Goal: Find specific page/section: Find specific page/section

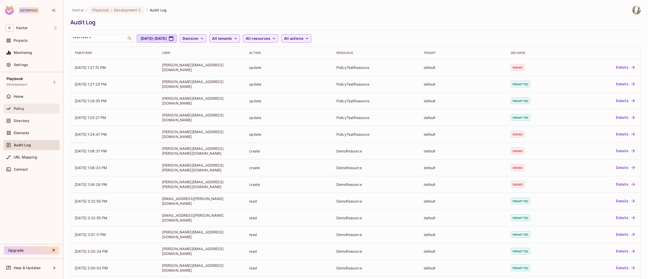
click at [32, 105] on div "Policy" at bounding box center [32, 109] width 56 height 10
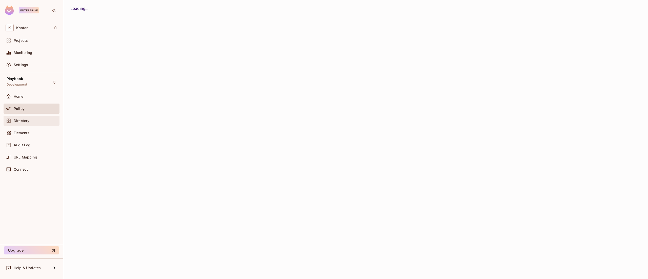
click at [31, 124] on div "Directory" at bounding box center [32, 121] width 56 height 10
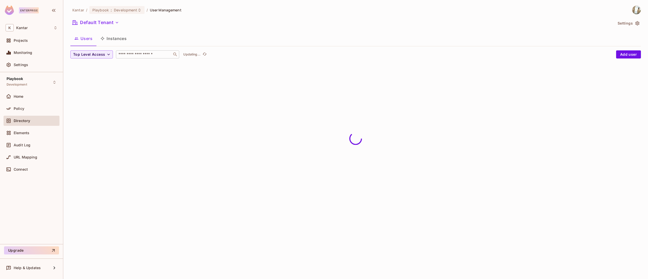
click at [152, 57] on div "​" at bounding box center [147, 54] width 63 height 8
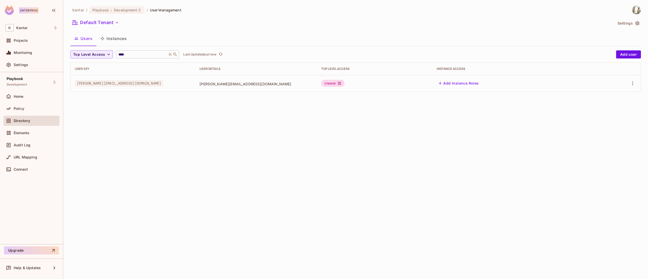
click at [152, 57] on div "**** ​" at bounding box center [147, 54] width 63 height 8
type input "*"
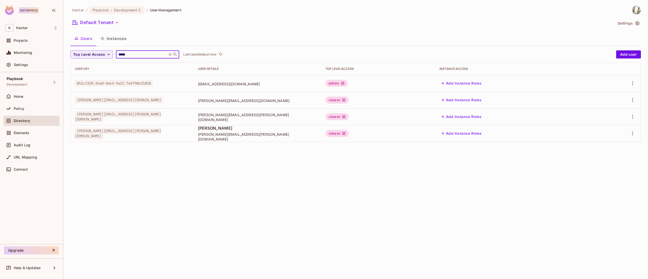
type input "*****"
click at [30, 146] on span "Audit Log" at bounding box center [22, 145] width 17 height 4
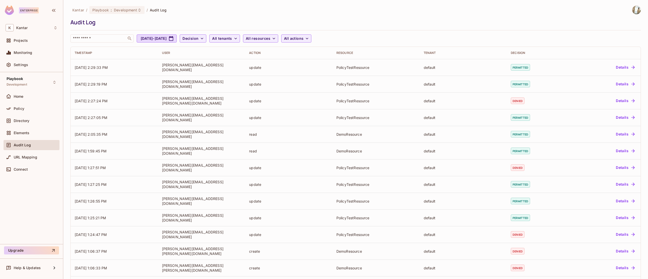
click at [22, 146] on span "Audit Log" at bounding box center [22, 145] width 17 height 4
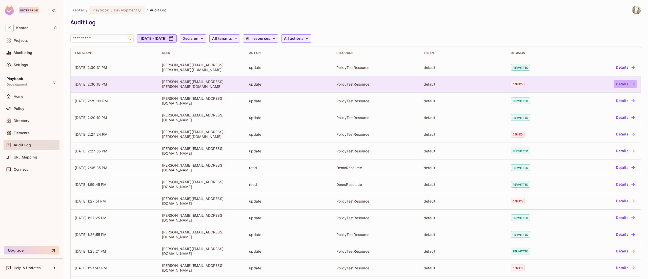
click at [618, 88] on button "Details" at bounding box center [625, 84] width 23 height 8
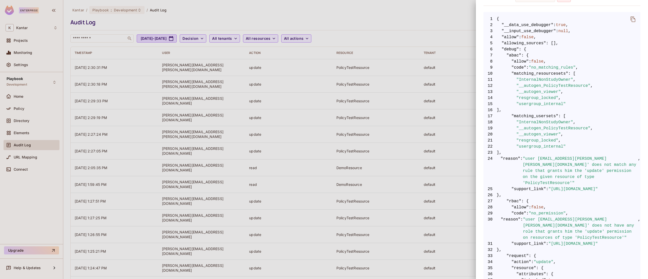
scroll to position [100, 0]
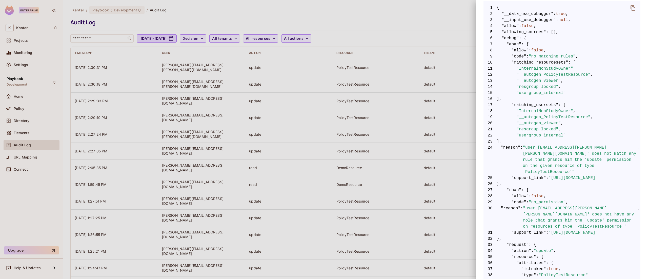
click at [373, 19] on div at bounding box center [324, 139] width 648 height 279
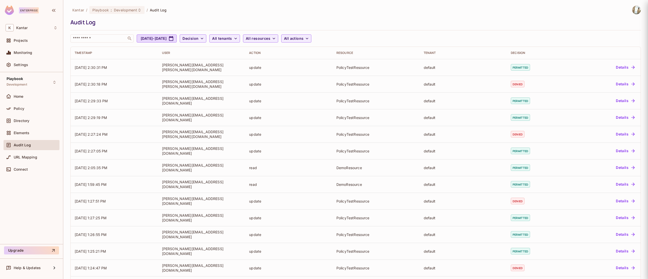
scroll to position [0, 0]
